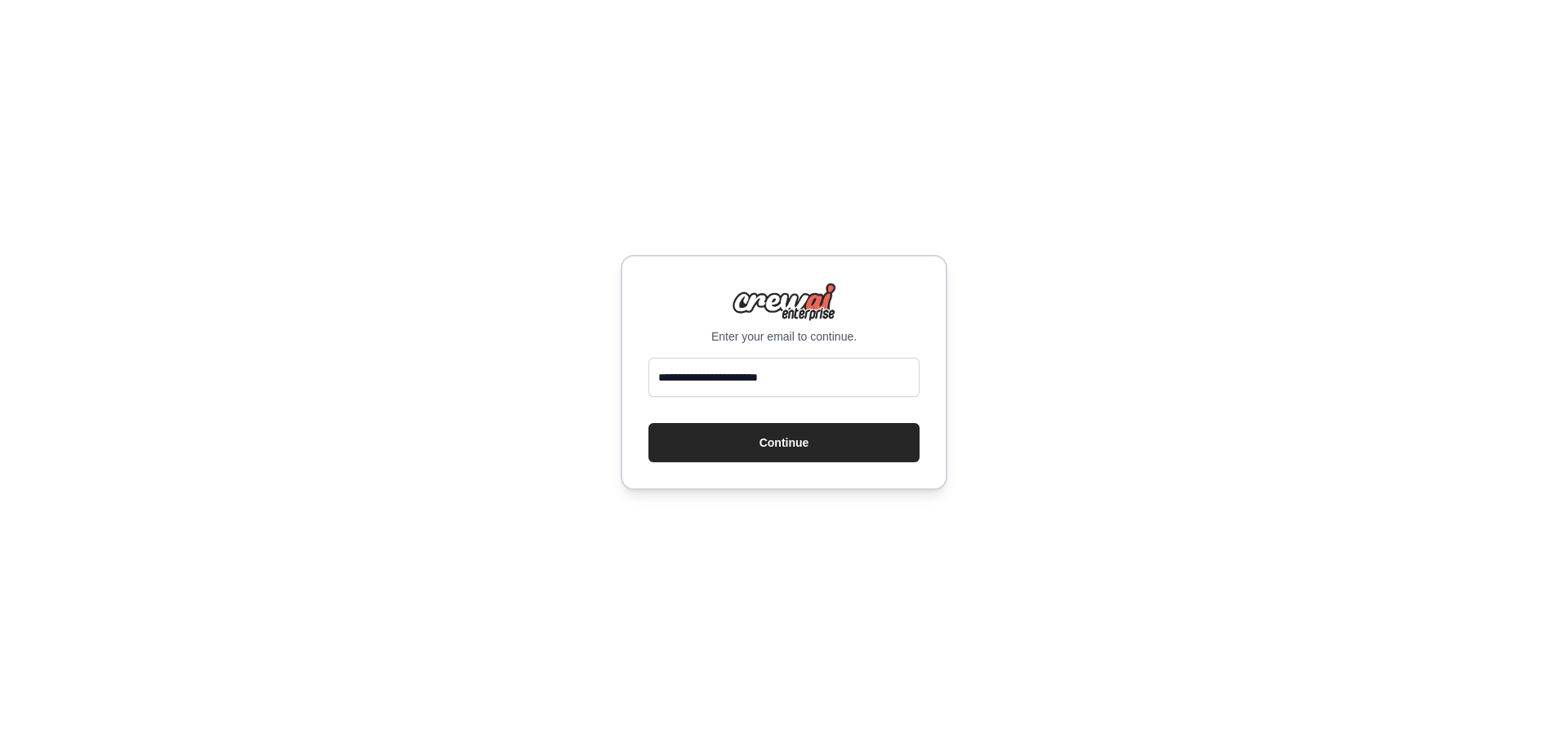
type input "**********"
click at [649, 423] on button "Continue" at bounding box center [784, 443] width 271 height 39
click at [802, 436] on button "Continue" at bounding box center [784, 443] width 271 height 39
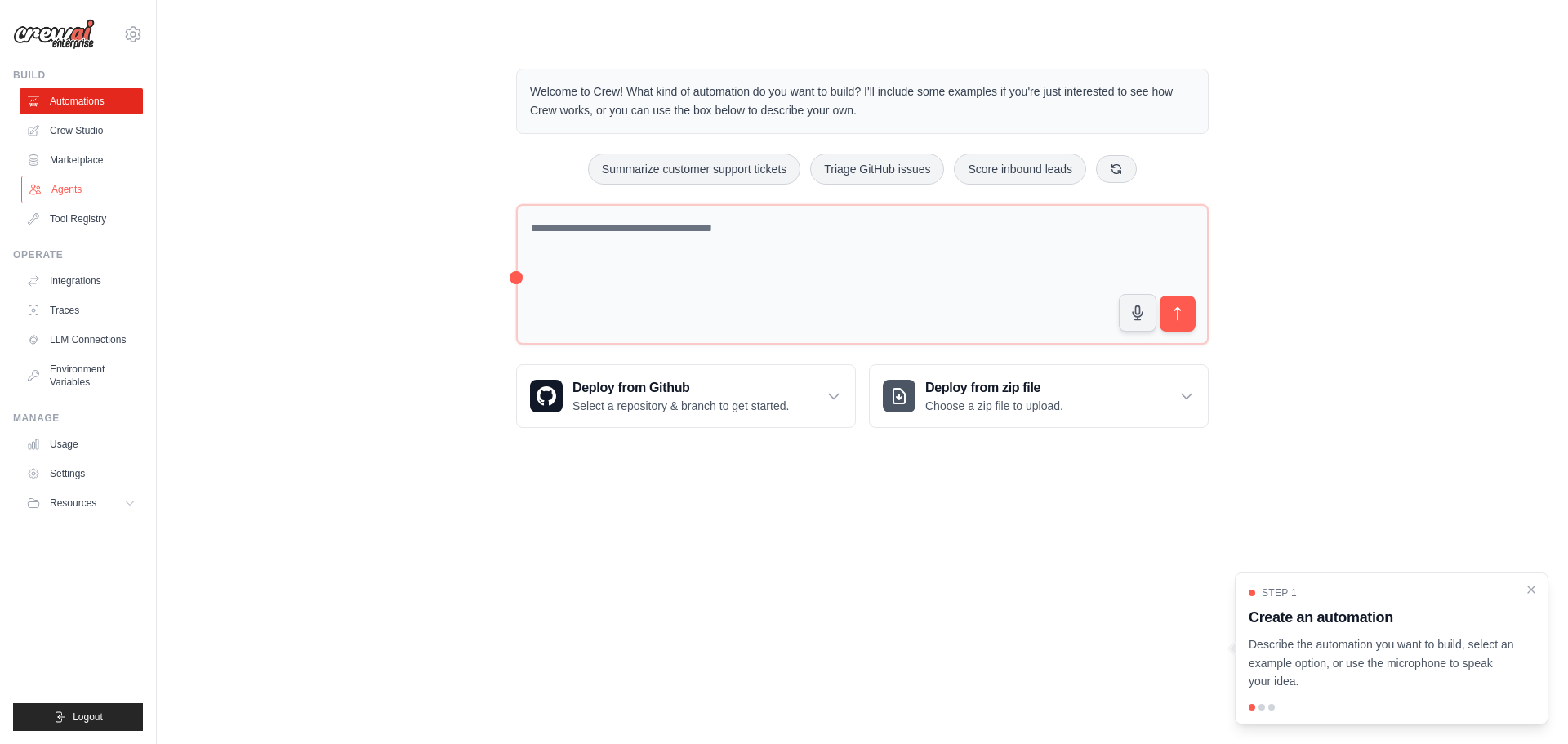
click at [68, 185] on link "Agents" at bounding box center [83, 189] width 123 height 26
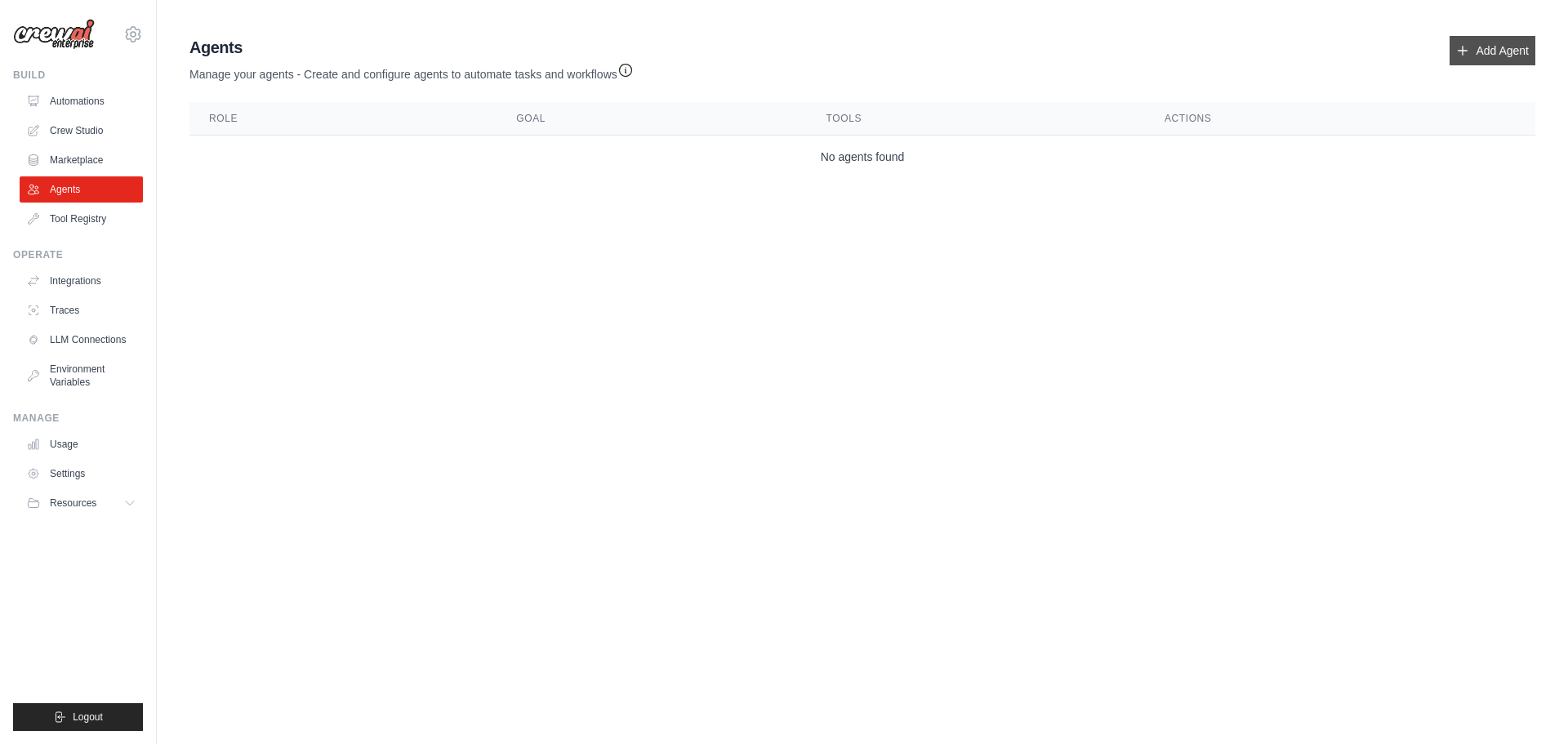
click at [1474, 48] on link "Add Agent" at bounding box center [1492, 50] width 86 height 29
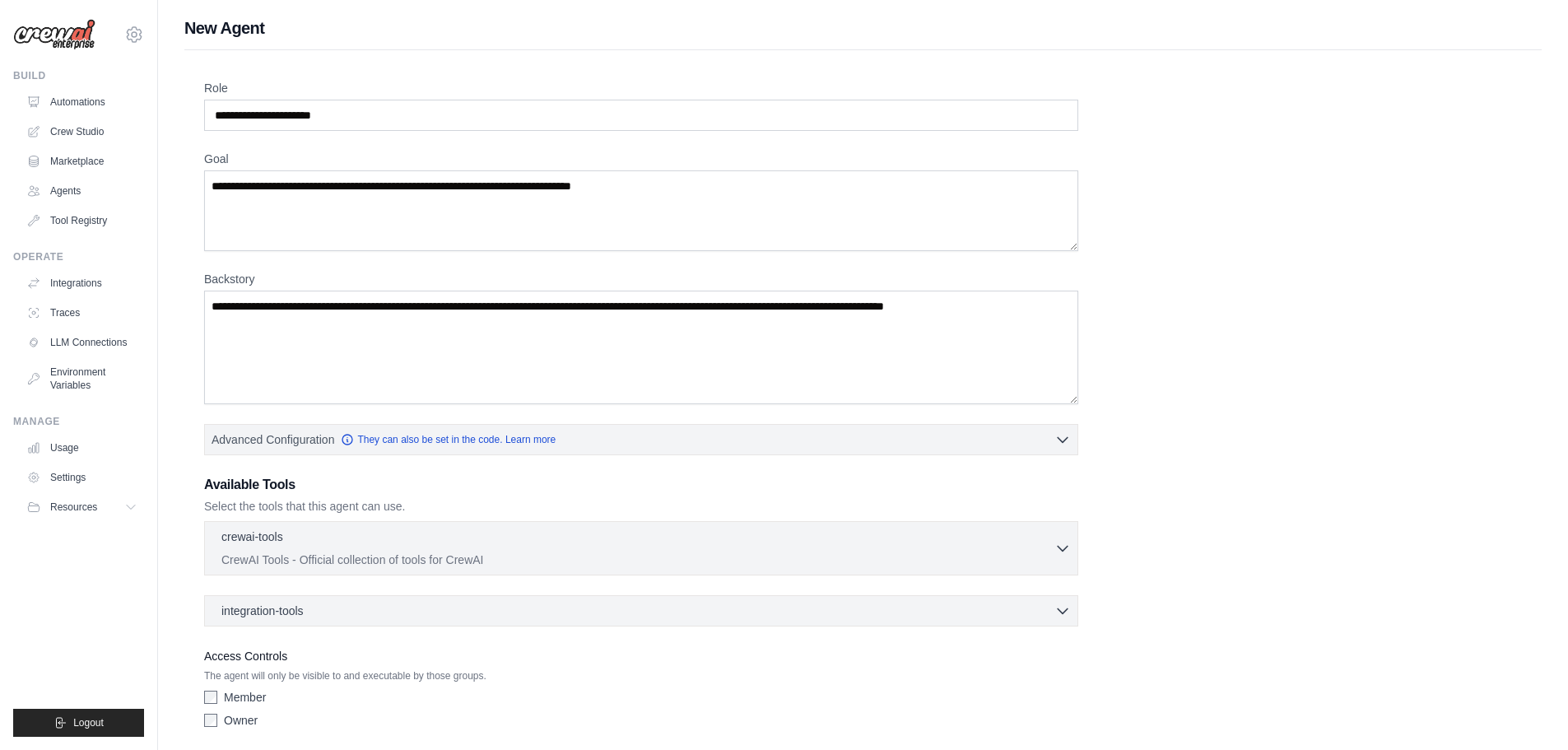
scroll to position [59, 0]
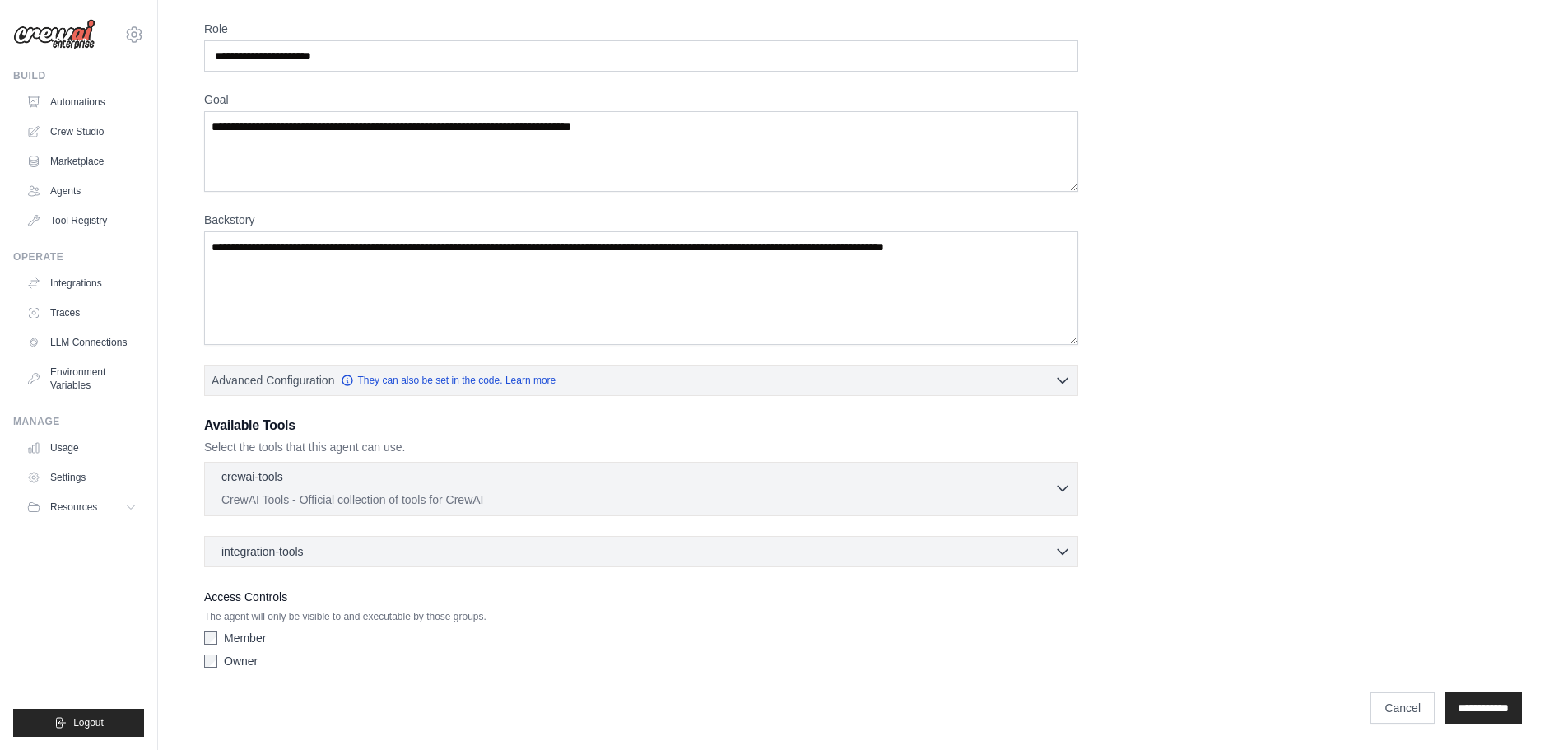
click at [362, 490] on div "crewai-tools 0 selected CrewAI Tools - Official collection of tools for CrewAI" at bounding box center [638, 488] width 833 height 39
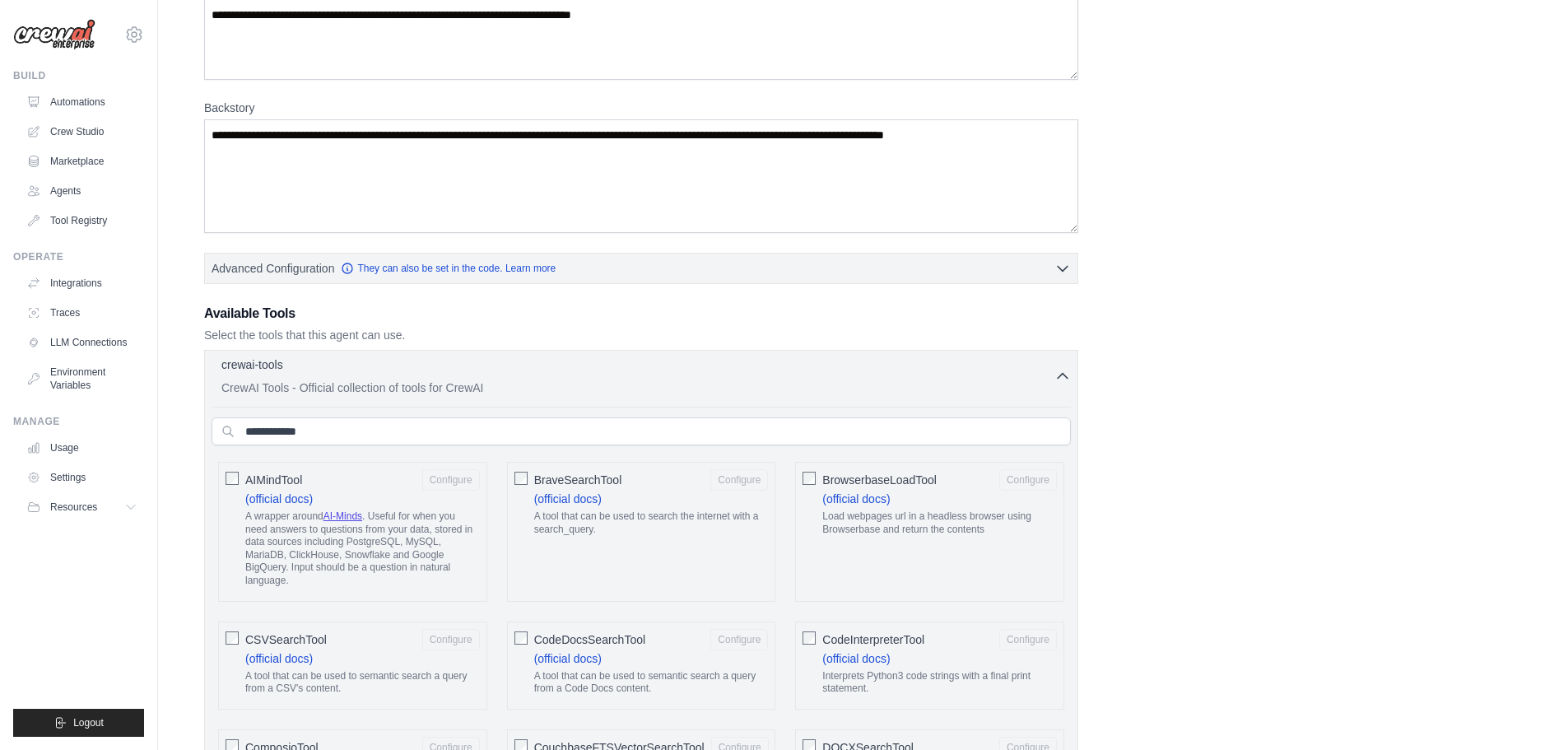
click at [407, 389] on p "CrewAI Tools - Official collection of tools for CrewAI" at bounding box center [638, 388] width 833 height 16
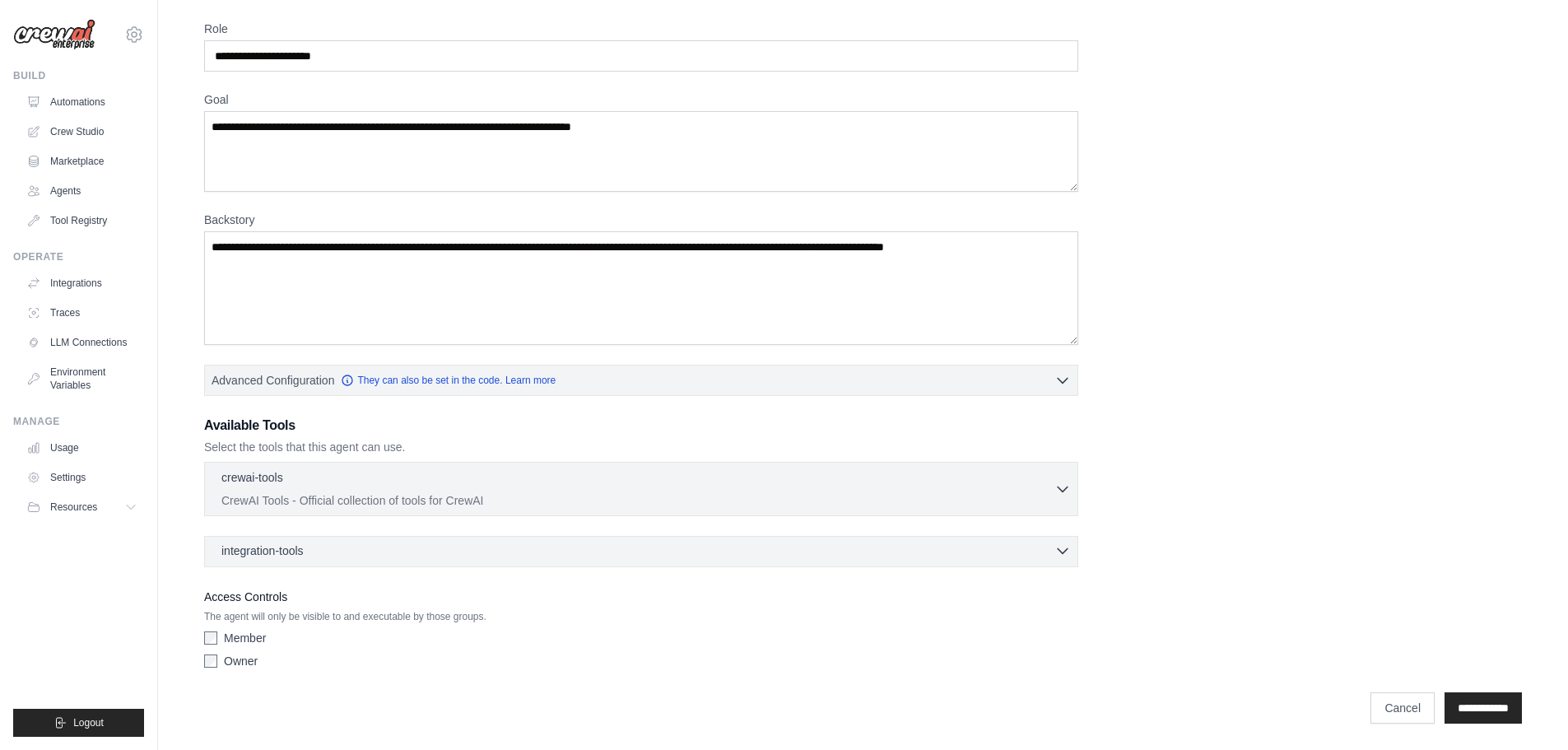
click at [418, 551] on div "integration-tools 0 selected" at bounding box center [646, 551] width 850 height 16
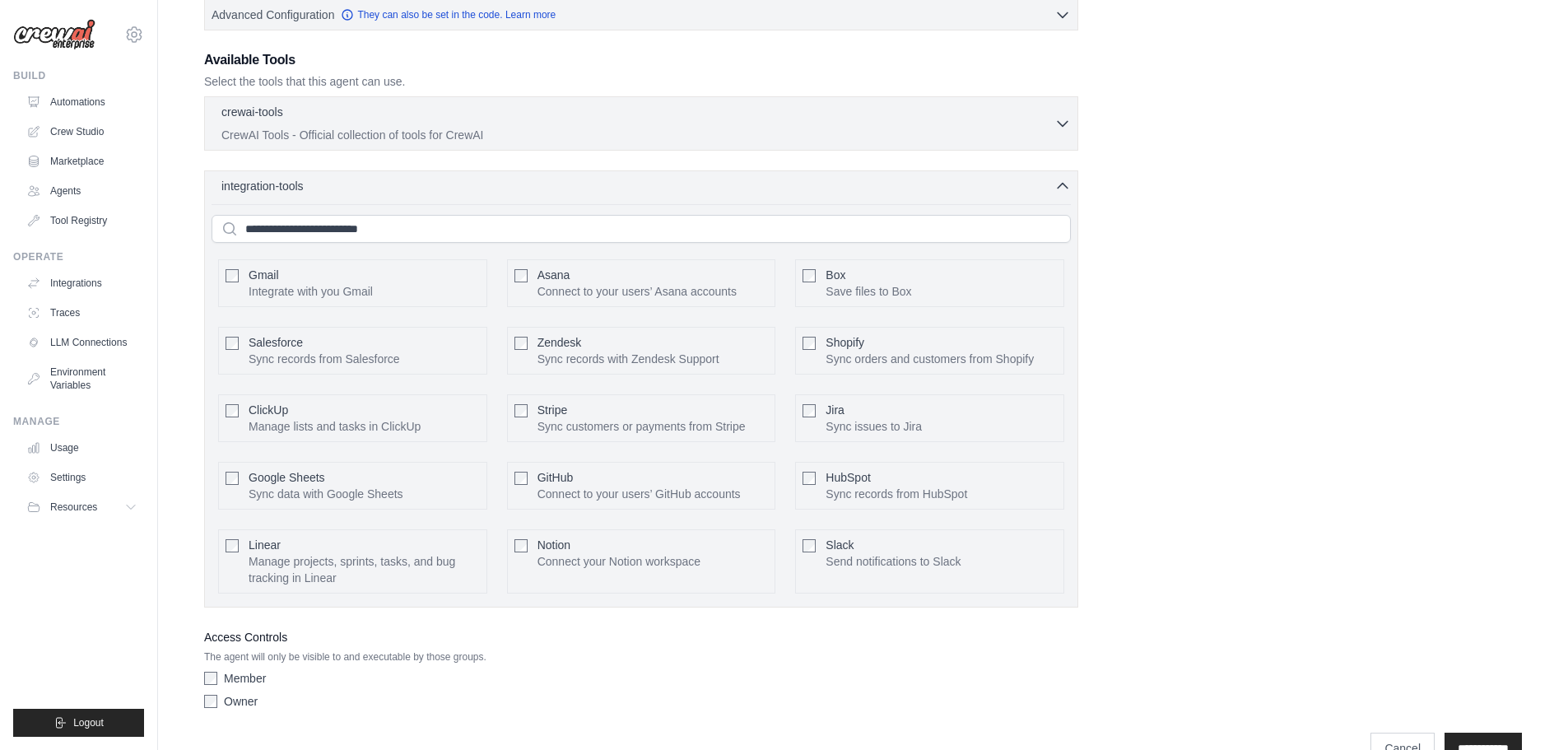
scroll to position [424, 0]
click at [1183, 572] on div "Role Goal Backstory Advanced Configuration They can also be set in the code. Le…" at bounding box center [863, 186] width 1318 height 1062
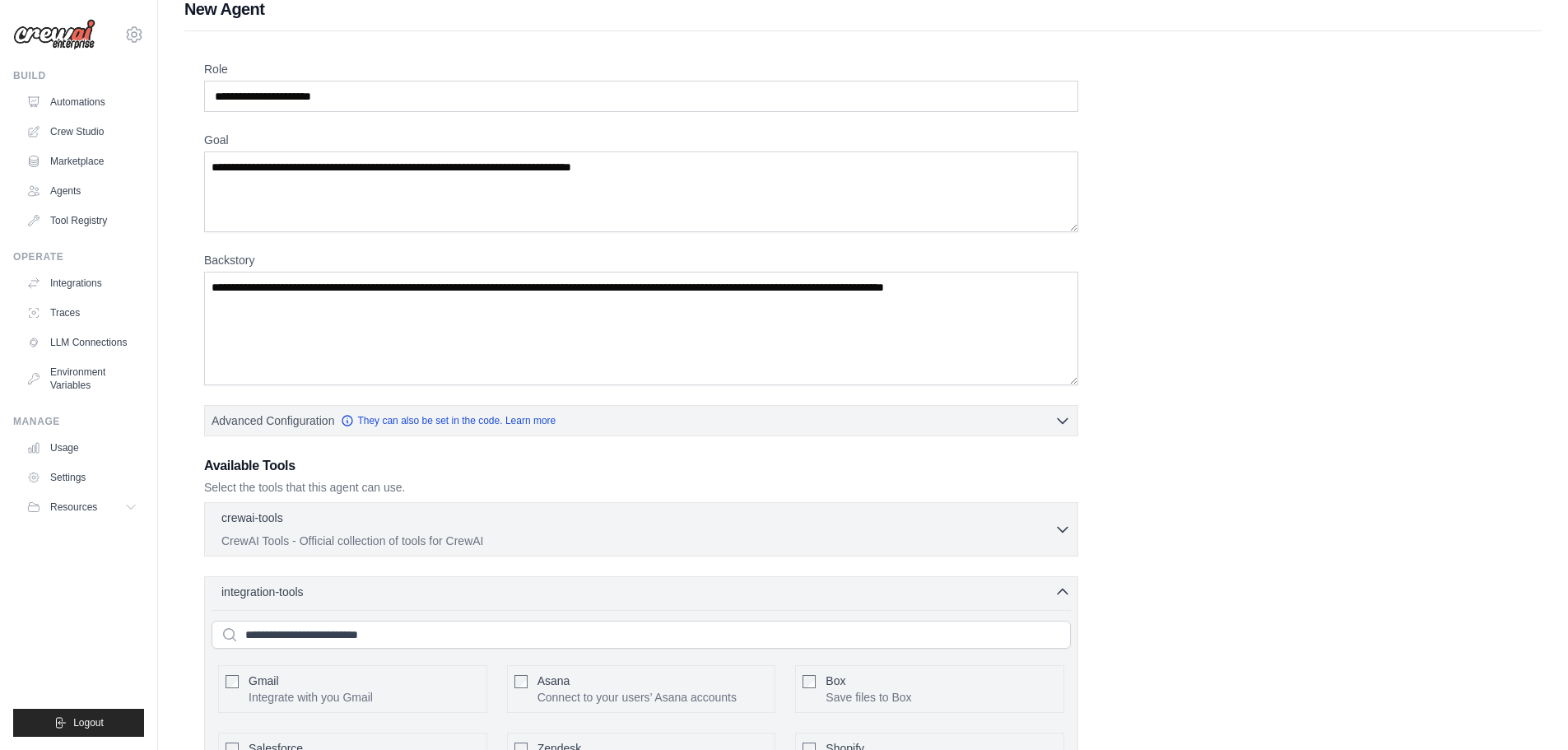
scroll to position [0, 0]
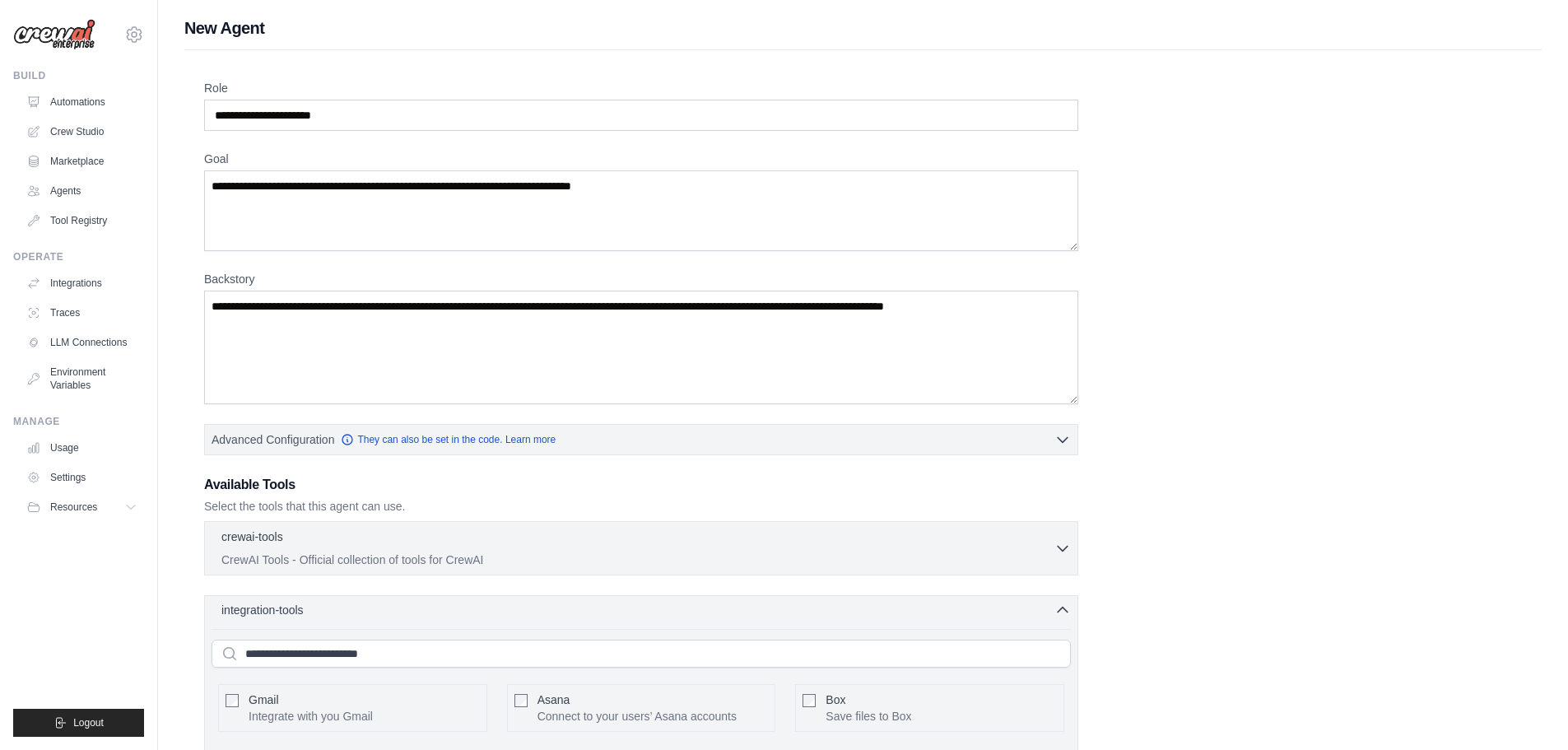
click at [923, 606] on div "integration-tools 0 selected" at bounding box center [646, 610] width 850 height 16
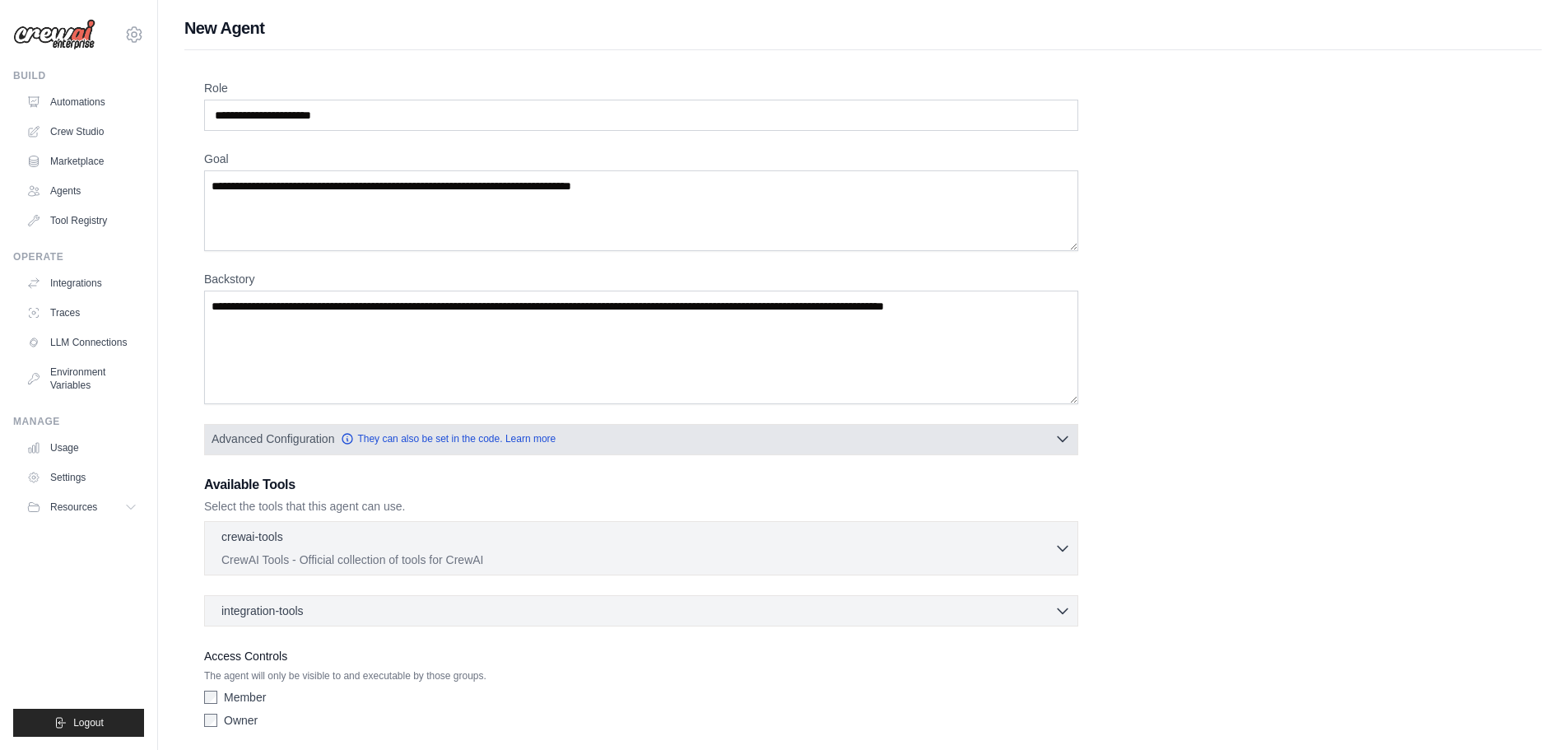
click at [916, 444] on button "Advanced Configuration They can also be set in the code. Learn more" at bounding box center [641, 438] width 872 height 30
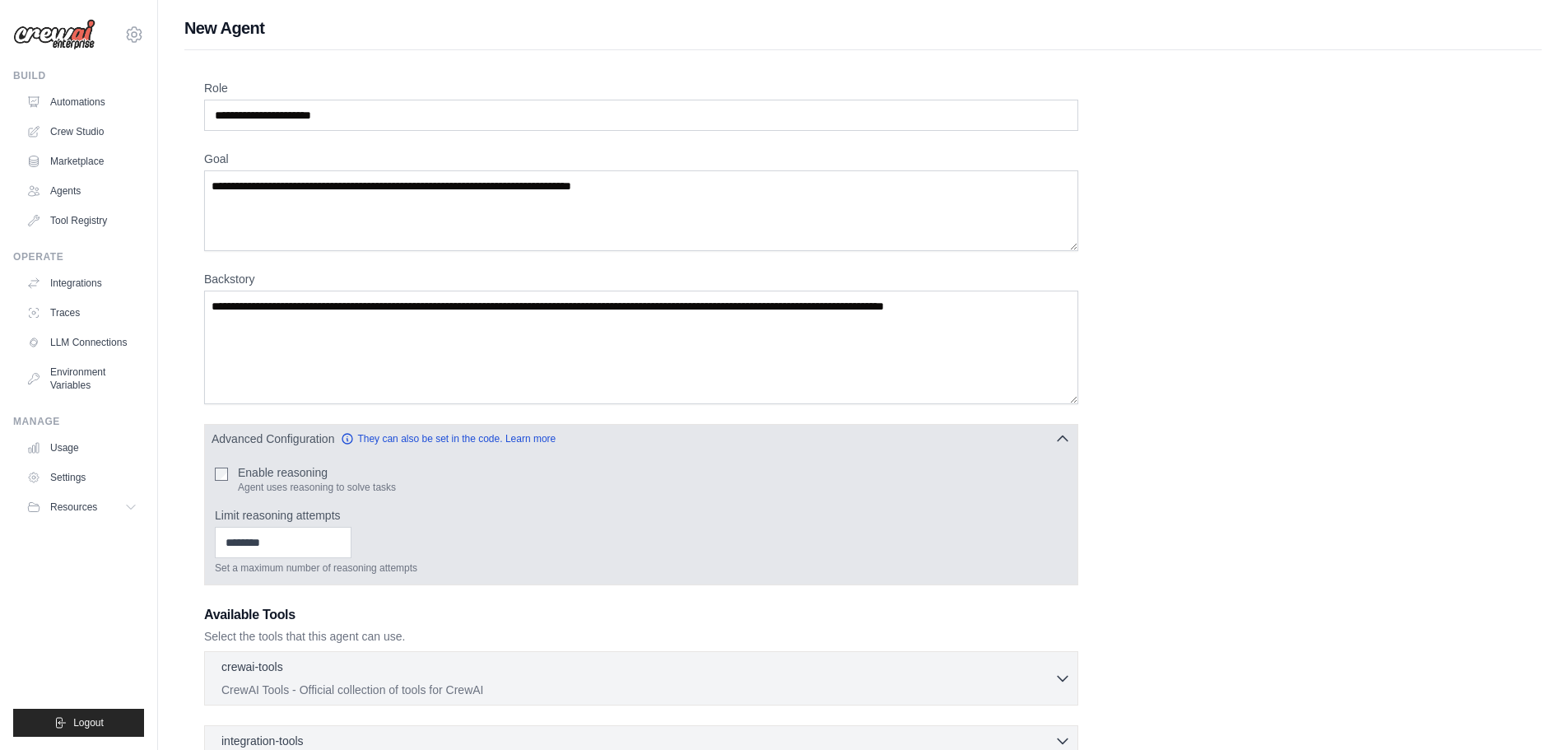
click at [916, 444] on button "Advanced Configuration They can also be set in the code. Learn more" at bounding box center [641, 438] width 872 height 30
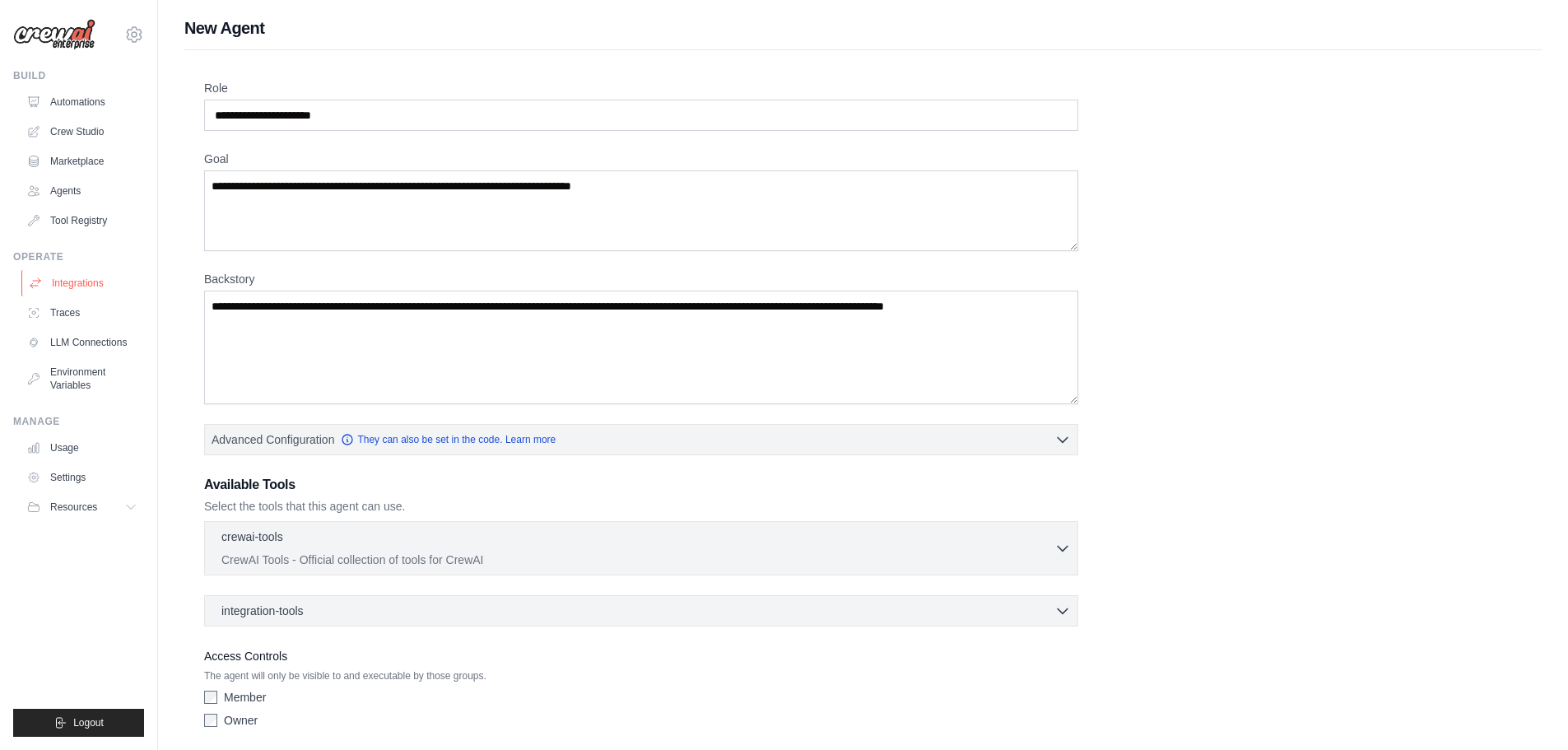
click at [75, 274] on link "Integrations" at bounding box center [83, 282] width 124 height 26
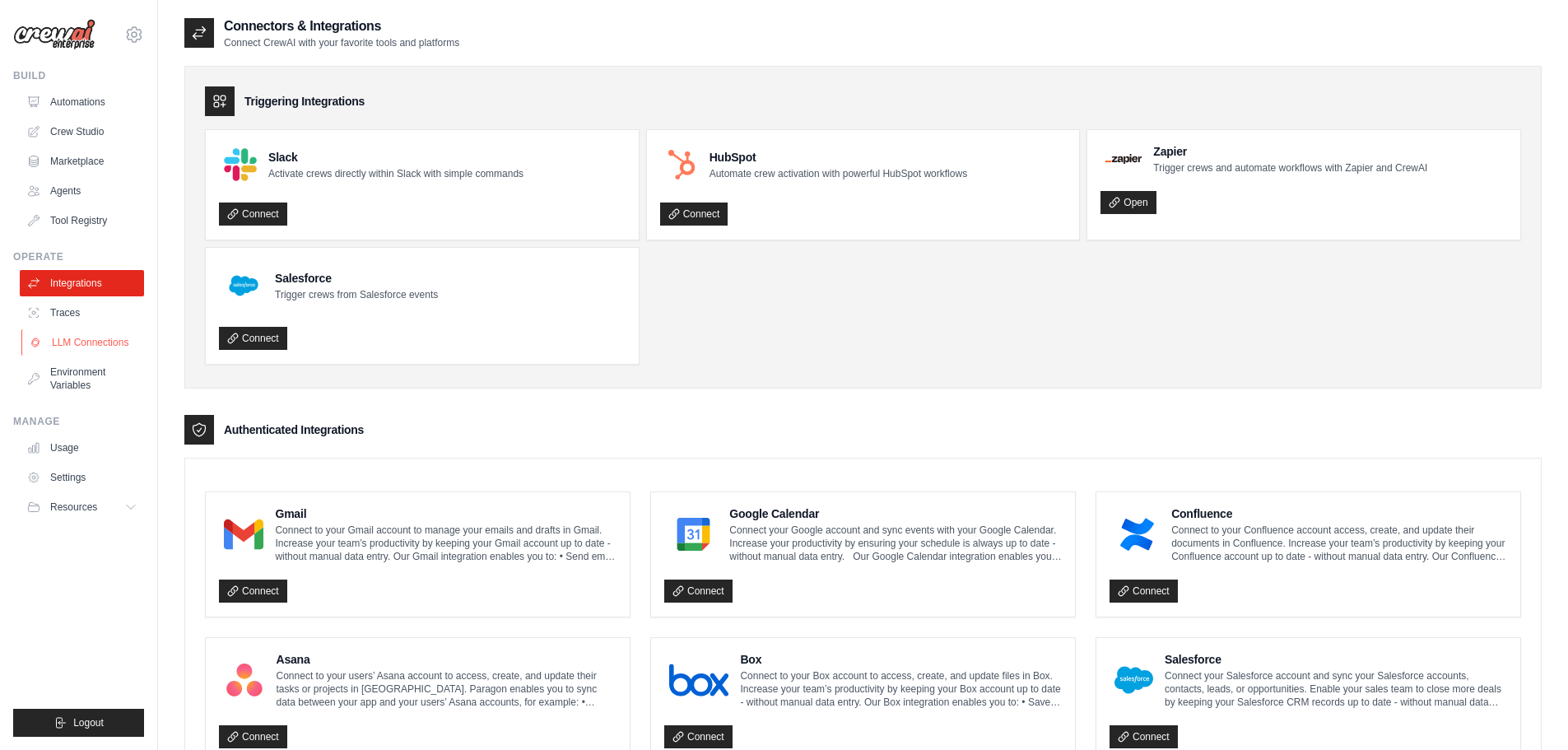
click at [101, 341] on link "LLM Connections" at bounding box center [83, 342] width 124 height 26
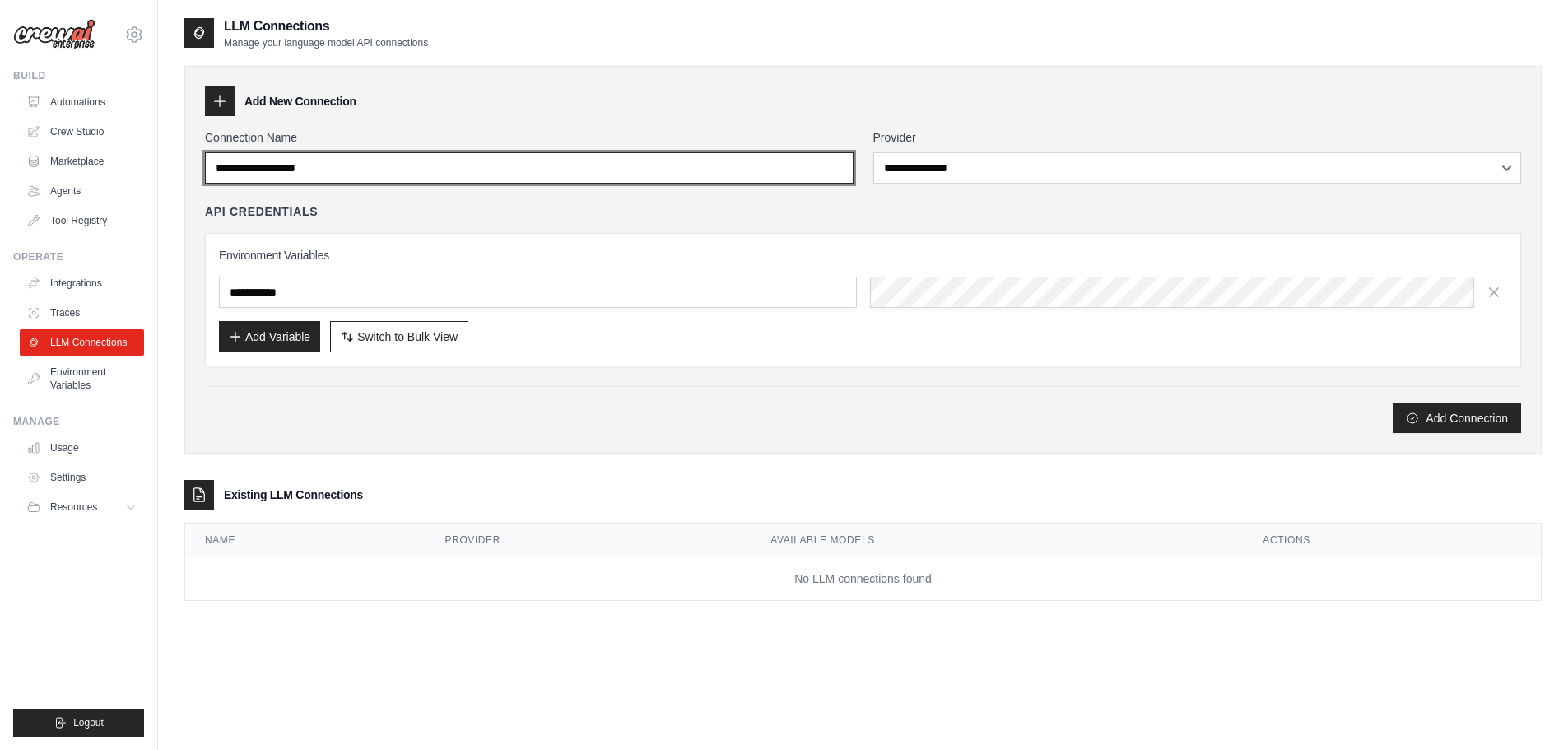
click at [624, 168] on input "Connection Name" at bounding box center [529, 168] width 648 height 31
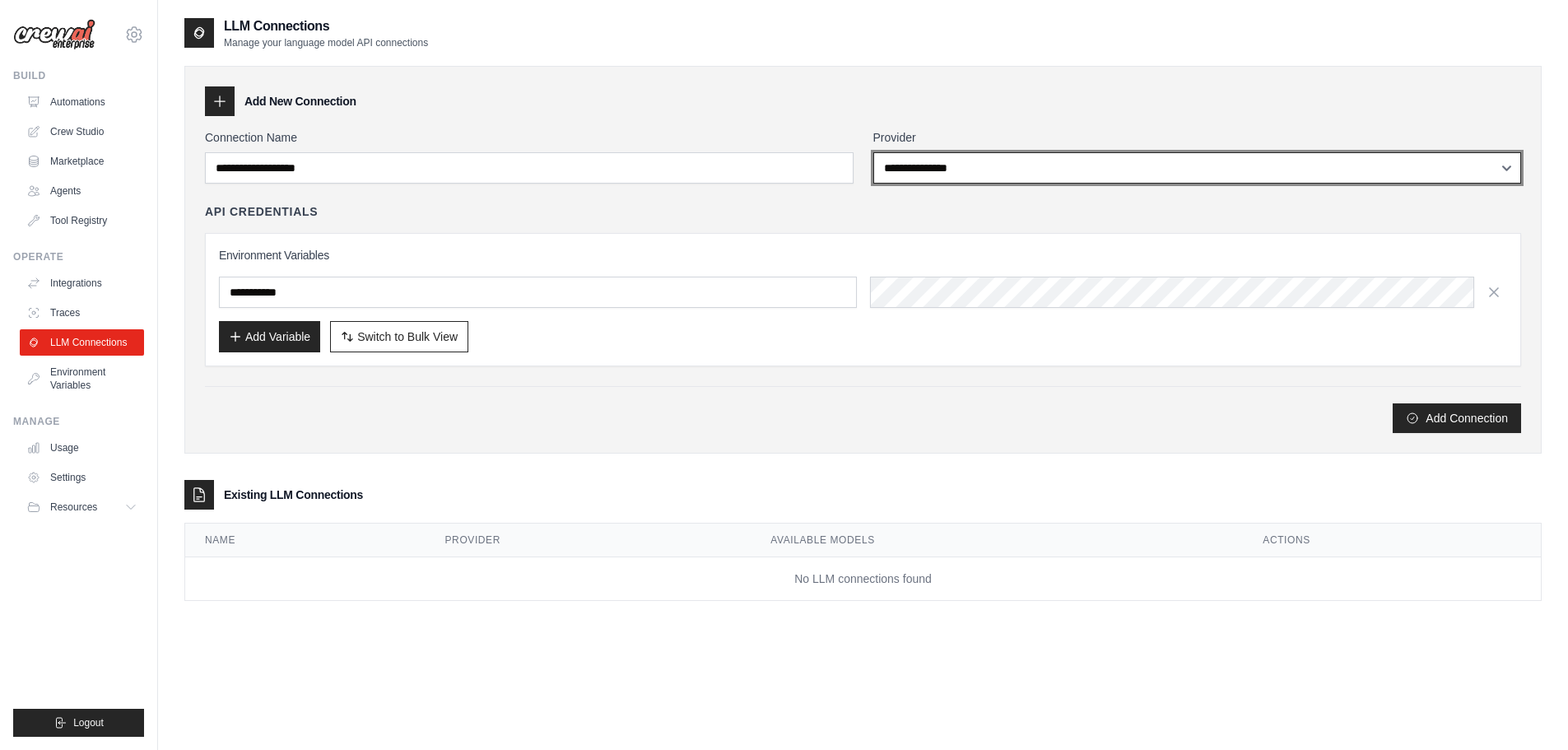
click at [1034, 160] on select "**********" at bounding box center [1197, 168] width 648 height 31
select select "******"
click at [873, 152] on select "**********" at bounding box center [1197, 168] width 648 height 31
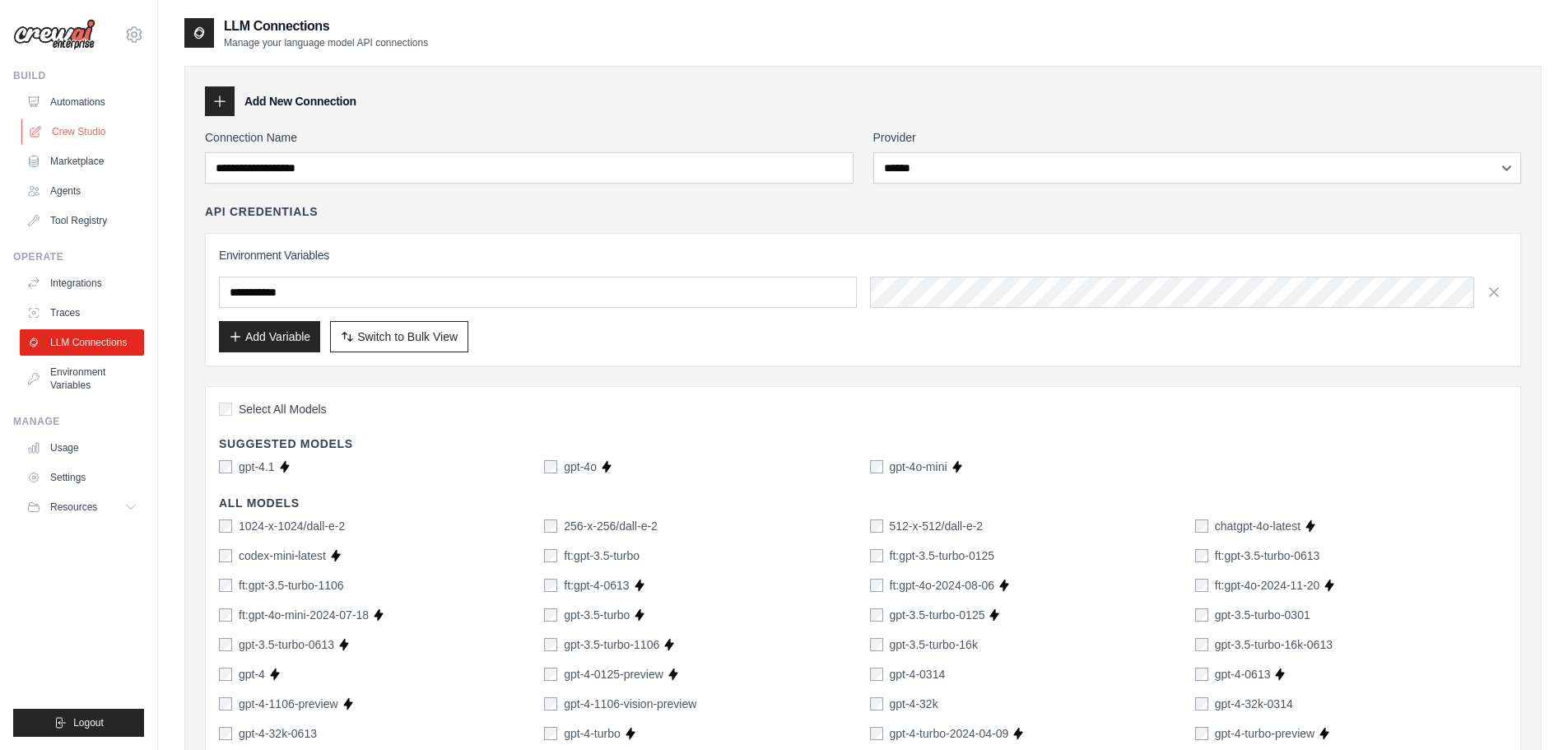
click at [87, 129] on link "Crew Studio" at bounding box center [83, 131] width 124 height 26
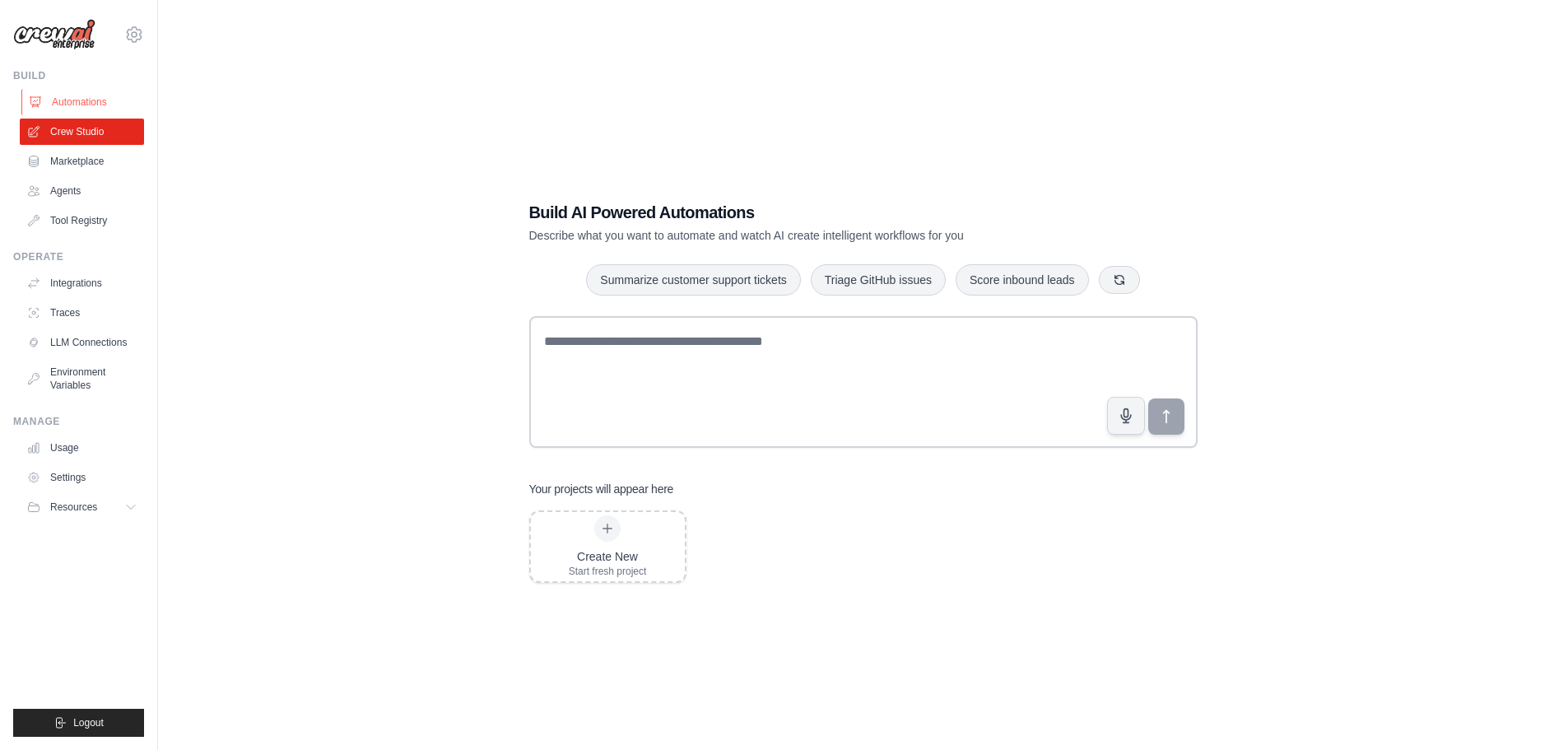
click at [92, 95] on link "Automations" at bounding box center [83, 101] width 124 height 26
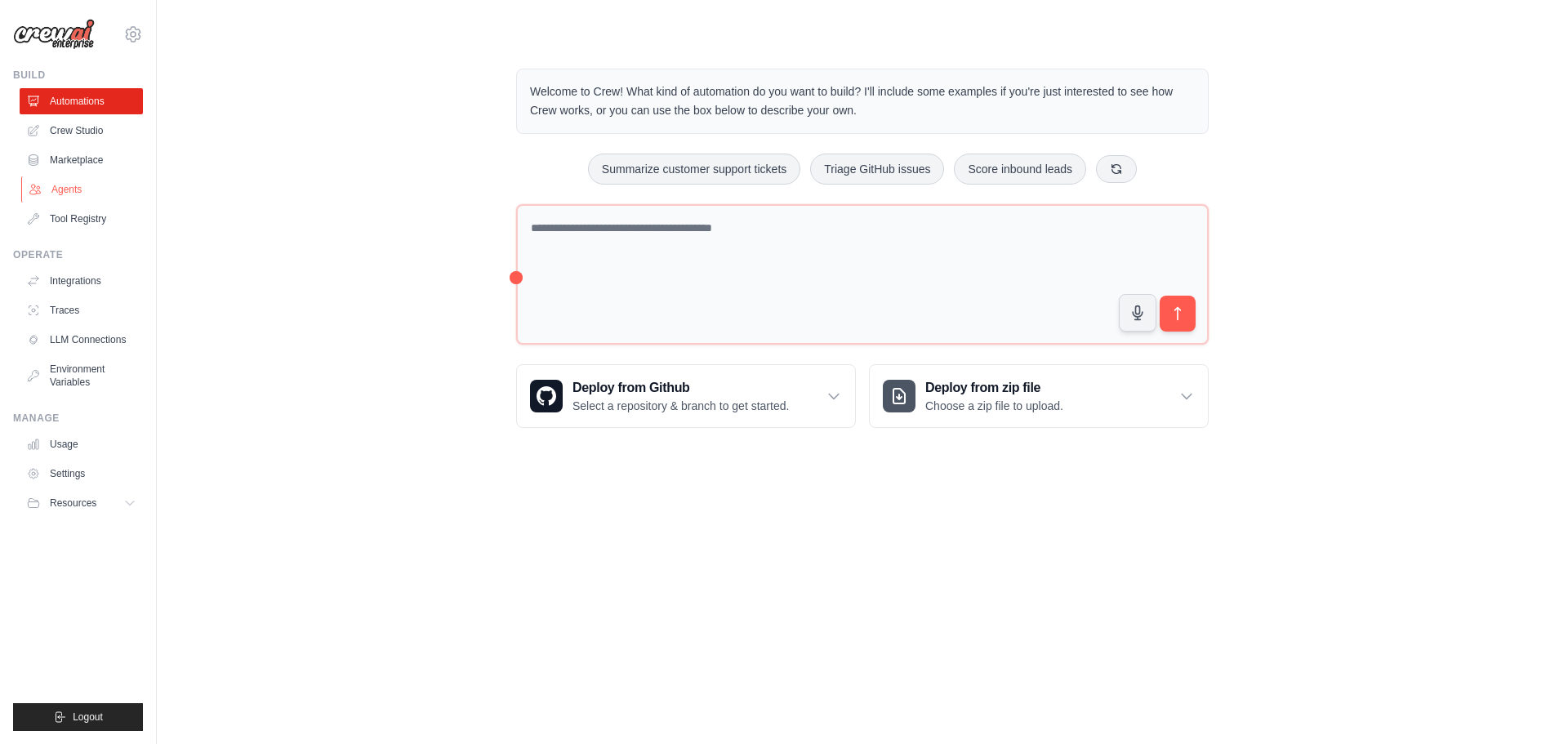
click at [93, 183] on link "Agents" at bounding box center [83, 189] width 123 height 26
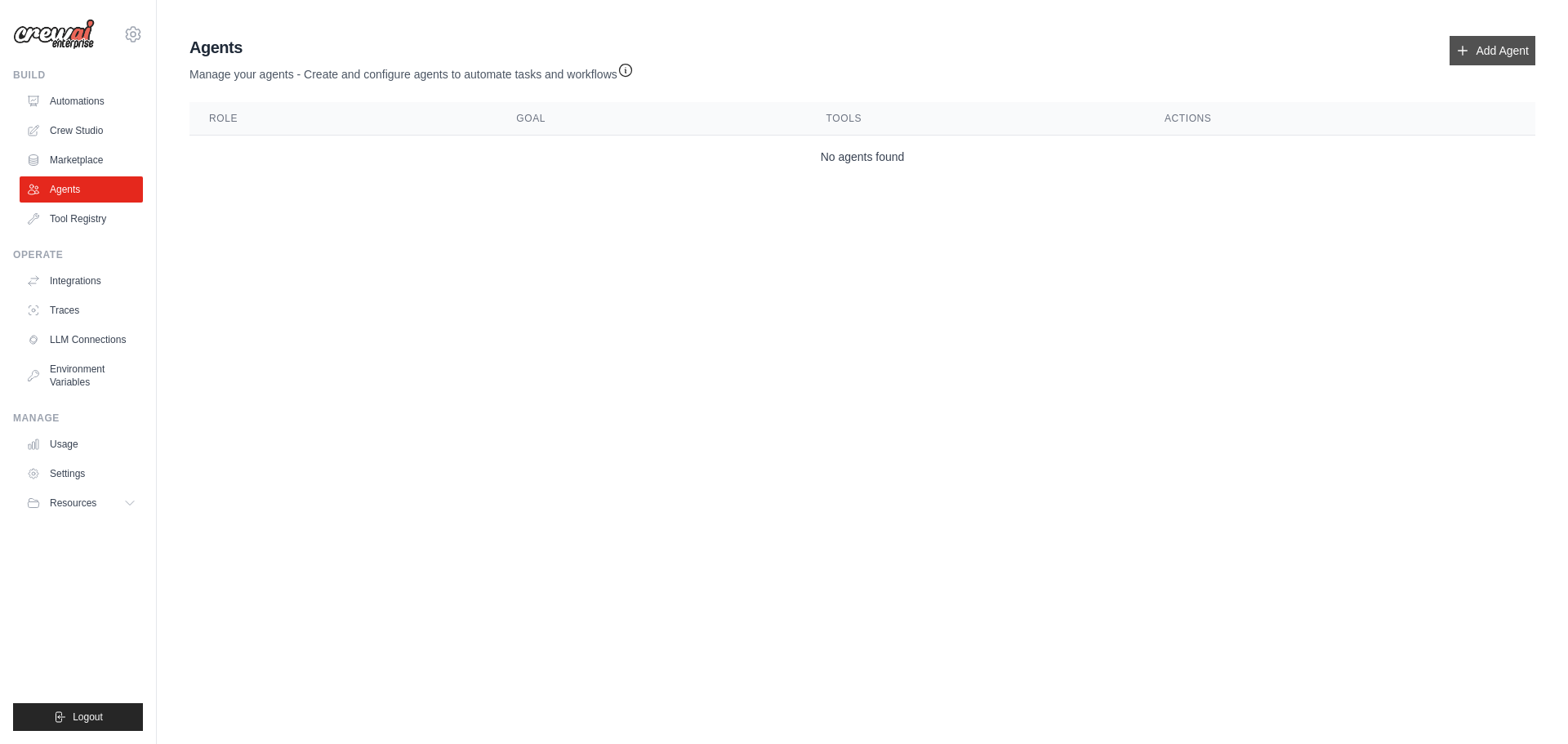
click at [1487, 42] on link "Add Agent" at bounding box center [1492, 50] width 86 height 29
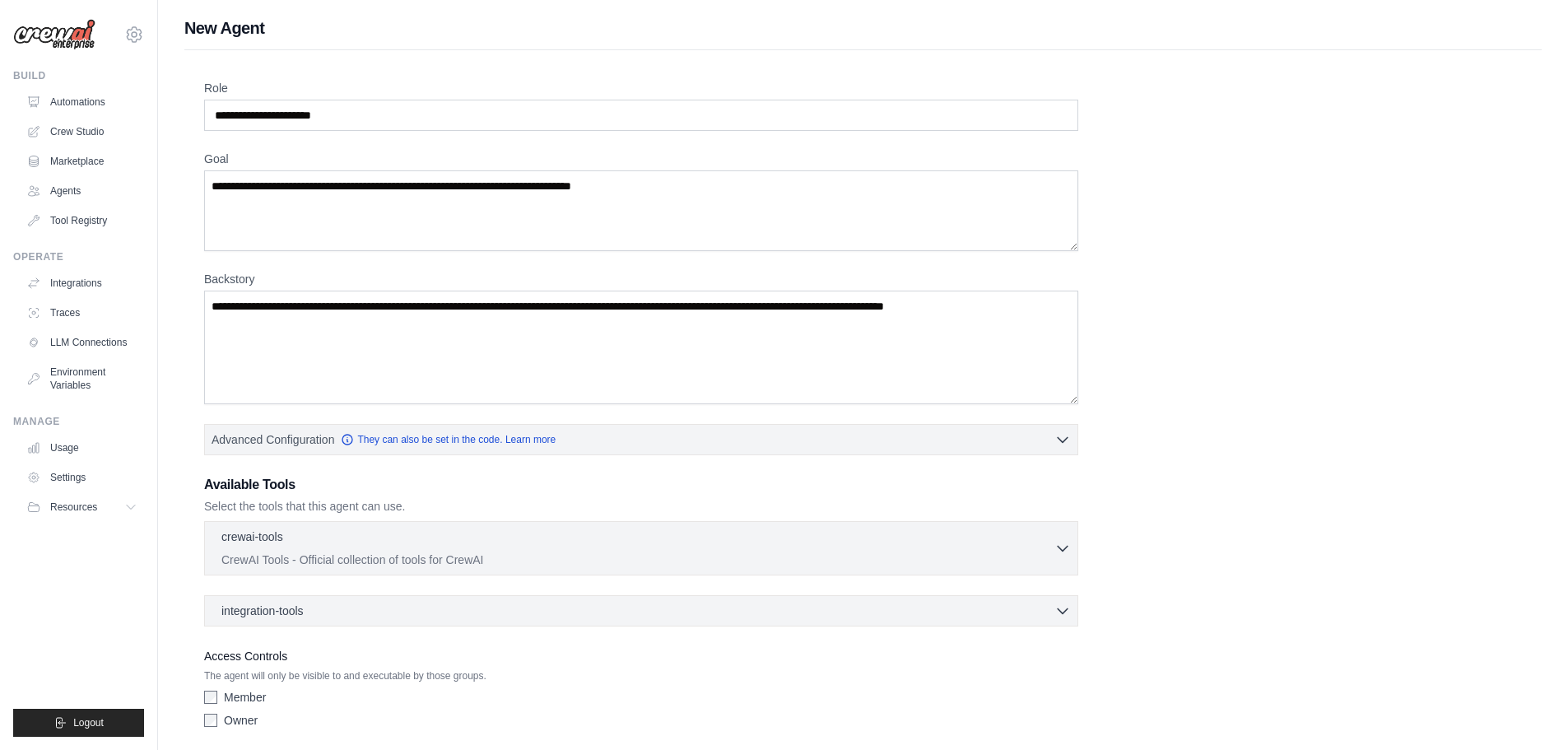
click at [1505, 56] on div "Role Goal [GEOGRAPHIC_DATA] Advanced Configuration They can also be set in the …" at bounding box center [863, 421] width 1358 height 743
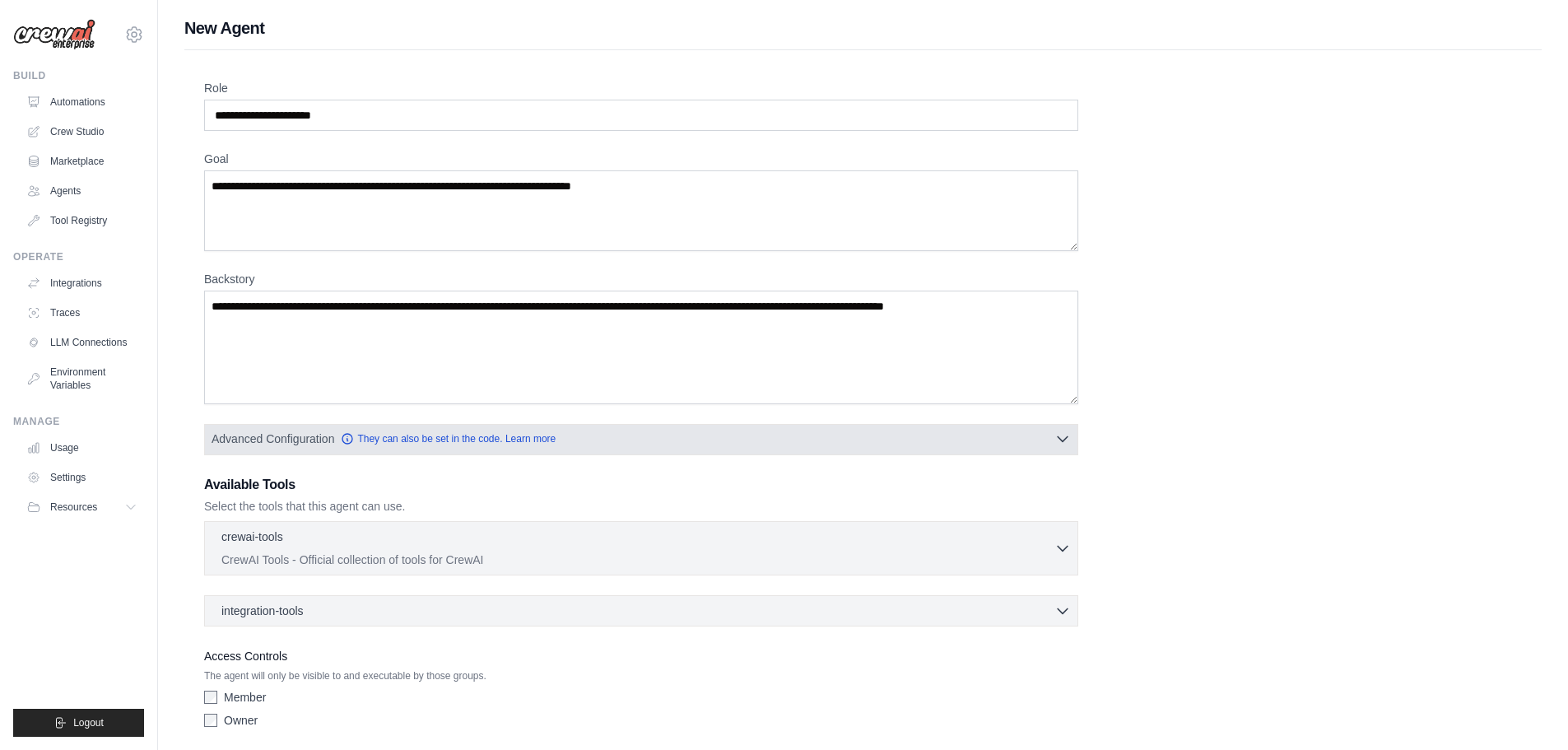
scroll to position [59, 0]
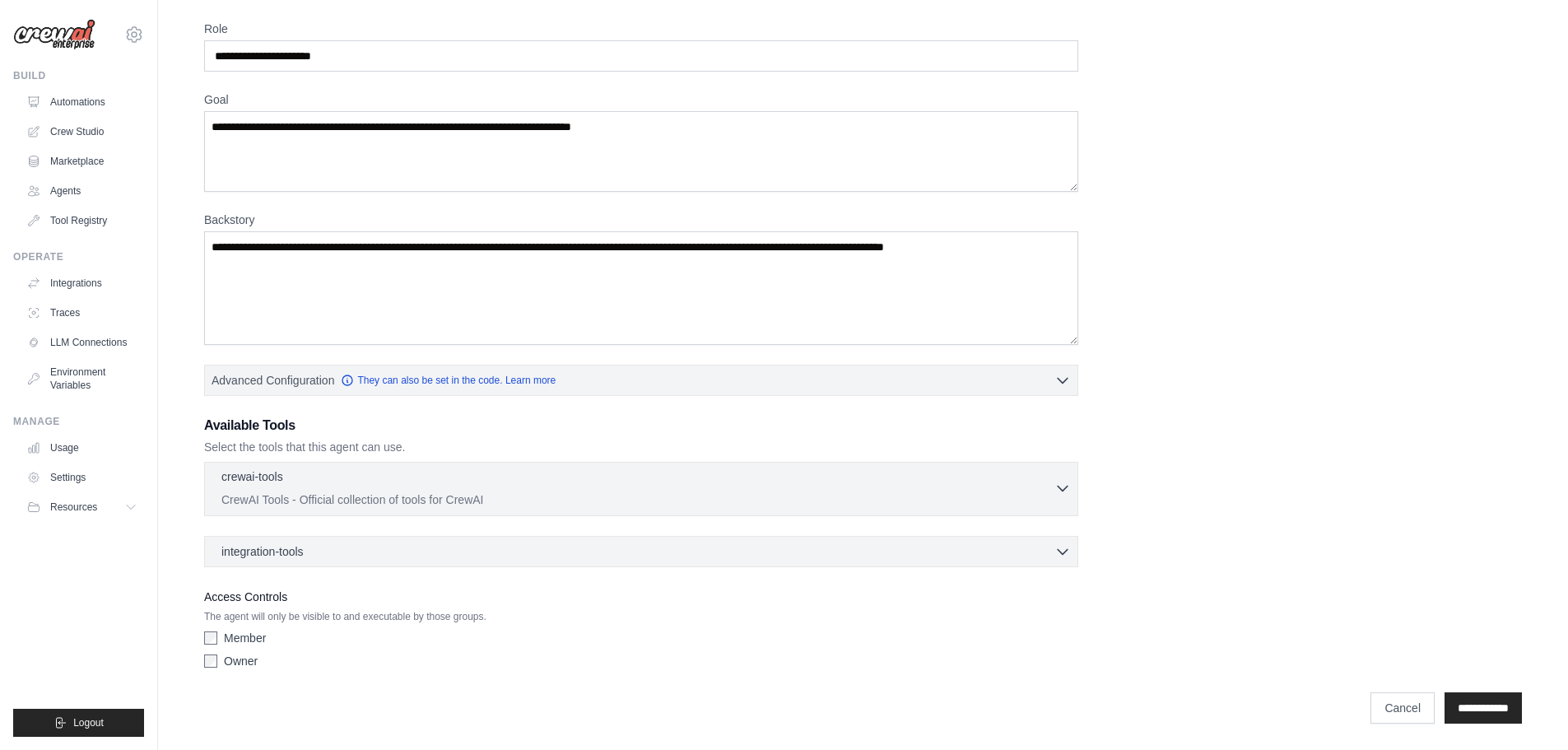
click at [634, 500] on p "CrewAI Tools - Official collection of tools for CrewAI" at bounding box center [638, 500] width 833 height 16
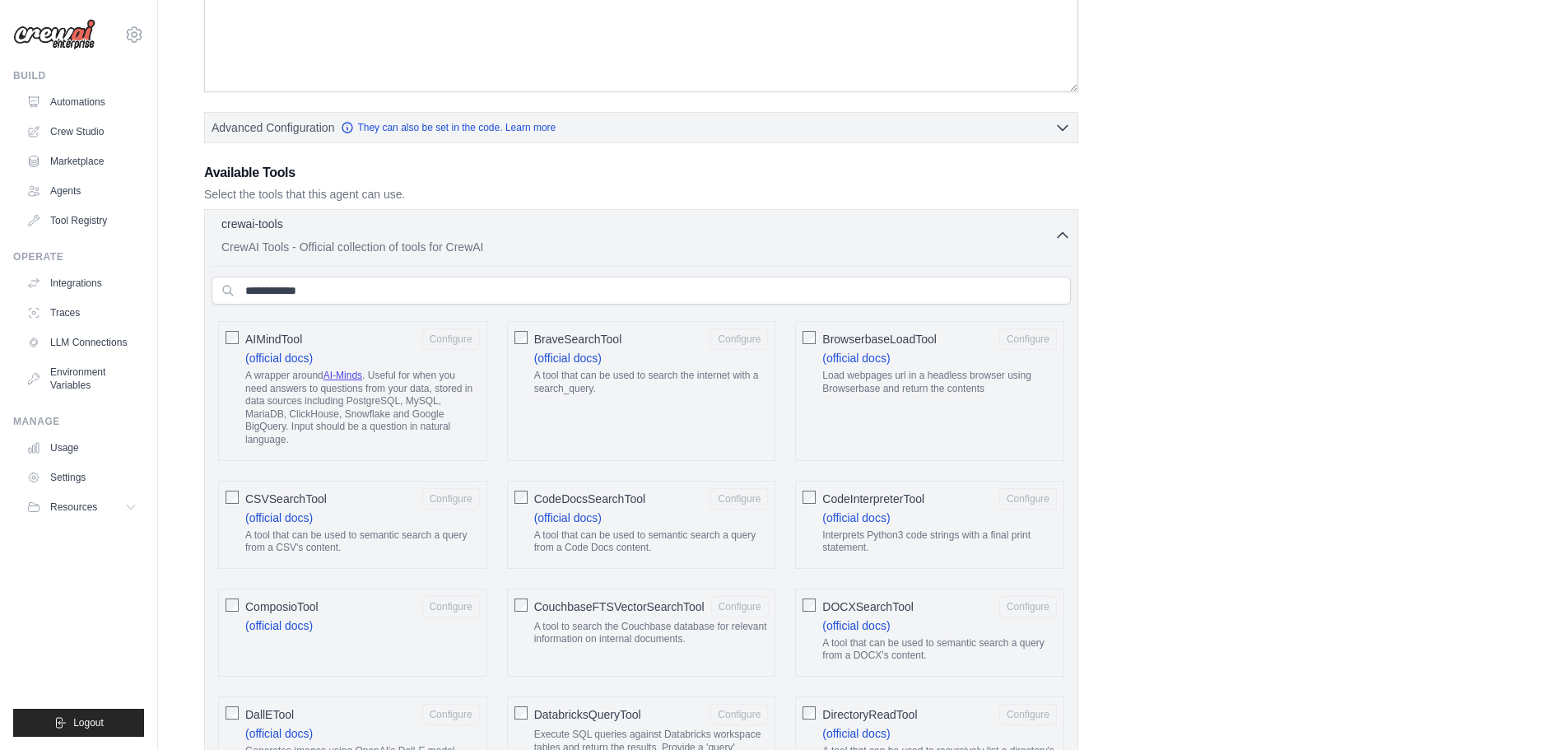
scroll to position [313, 0]
click at [594, 286] on input "text" at bounding box center [641, 289] width 860 height 28
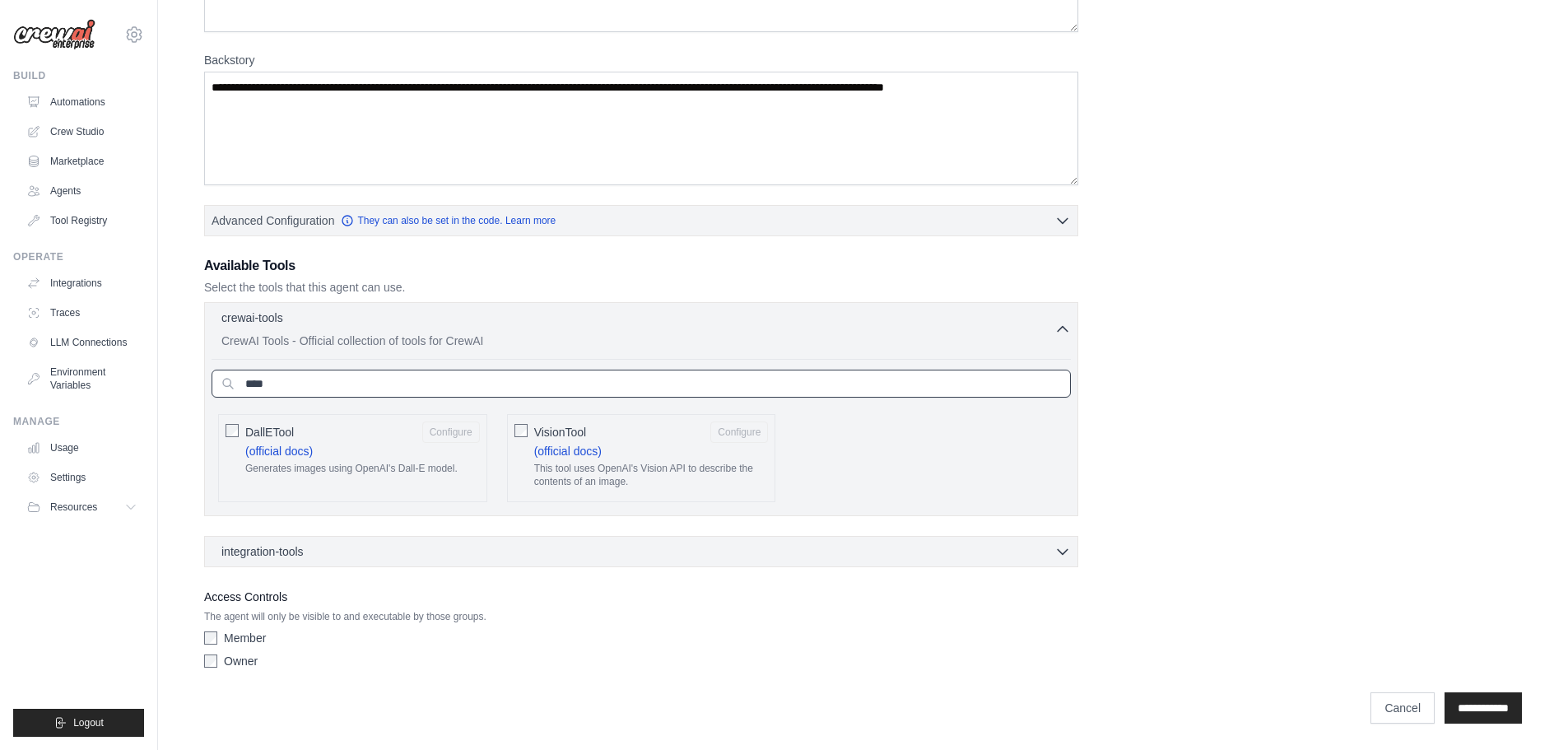
scroll to position [219, 0]
type input "*"
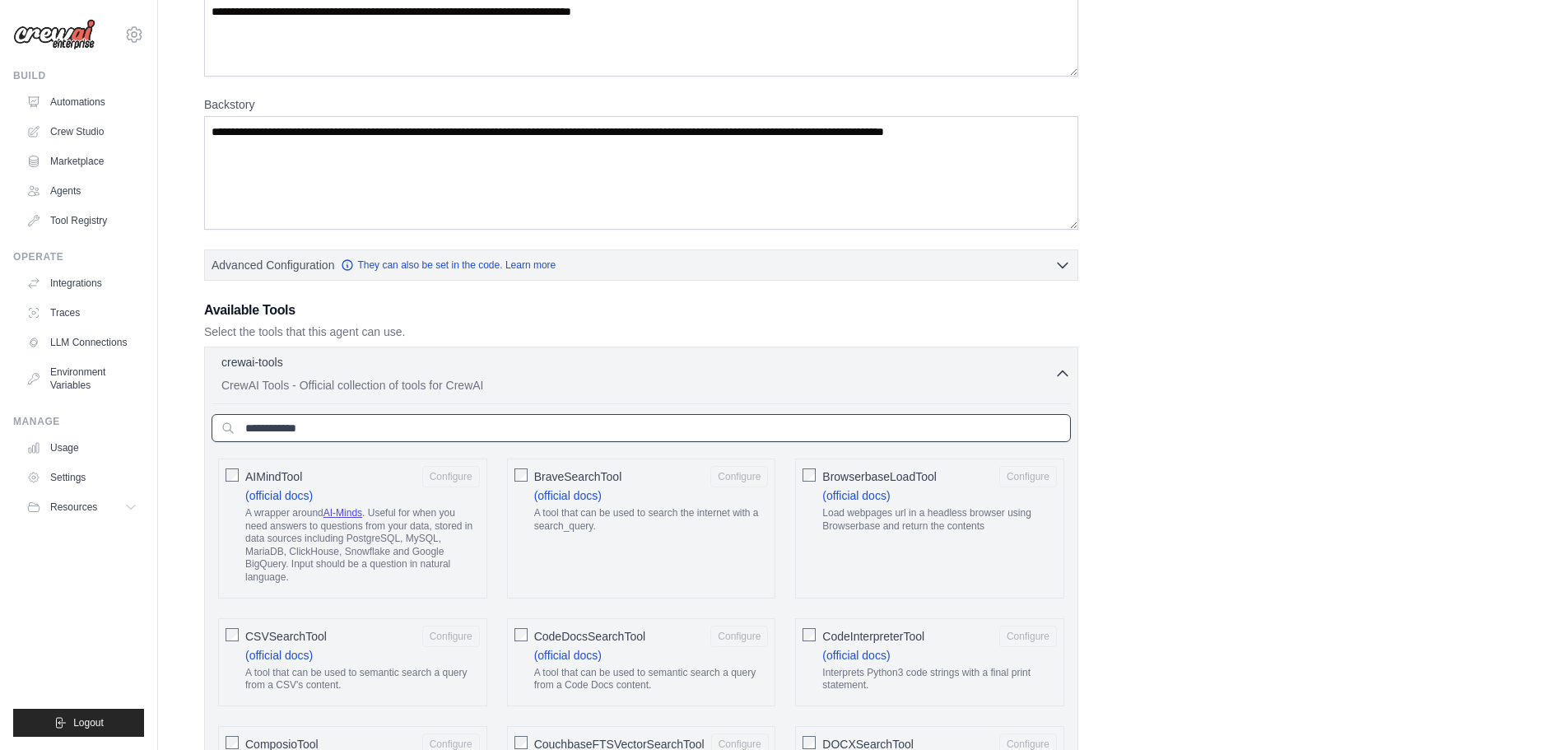
scroll to position [172, 0]
